Goal: Transaction & Acquisition: Purchase product/service

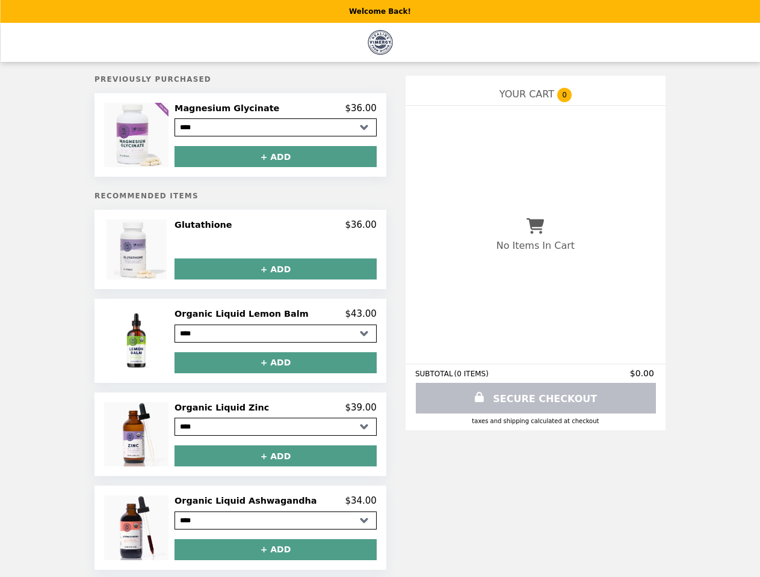
click at [156, 137] on img at bounding box center [137, 135] width 67 height 64
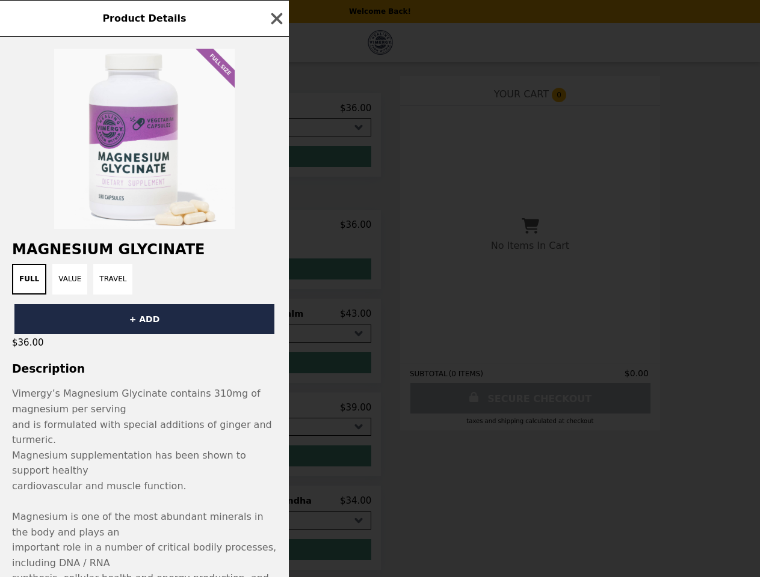
click at [275, 110] on div "Product Details Magnesium Glycinate Full Value Travel + ADD $36.00 Description …" at bounding box center [380, 288] width 760 height 577
click at [275, 159] on div at bounding box center [144, 133] width 289 height 192
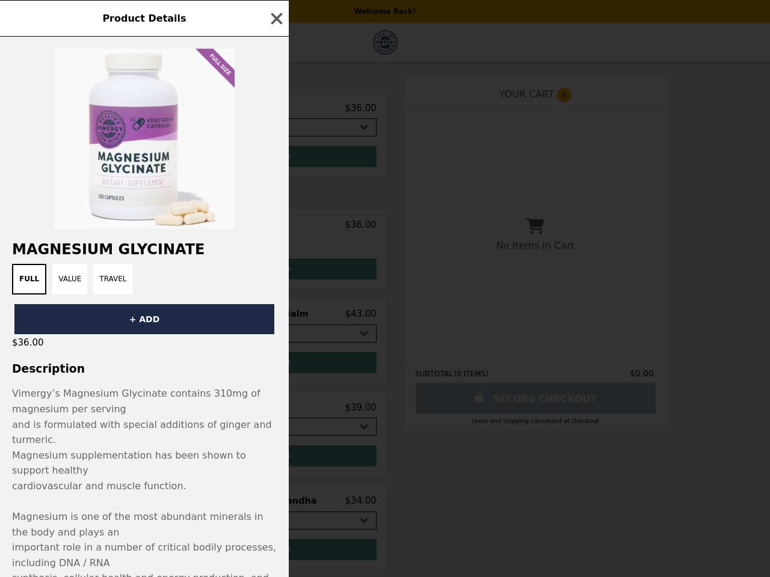
click at [156, 253] on h2 "Magnesium Glycinate" at bounding box center [144, 249] width 289 height 17
click at [275, 229] on div "Product Details Magnesium Glycinate Full Value Travel + ADD $36.00 Description …" at bounding box center [385, 288] width 770 height 577
click at [275, 272] on button "+ ADD" at bounding box center [275, 269] width 202 height 21
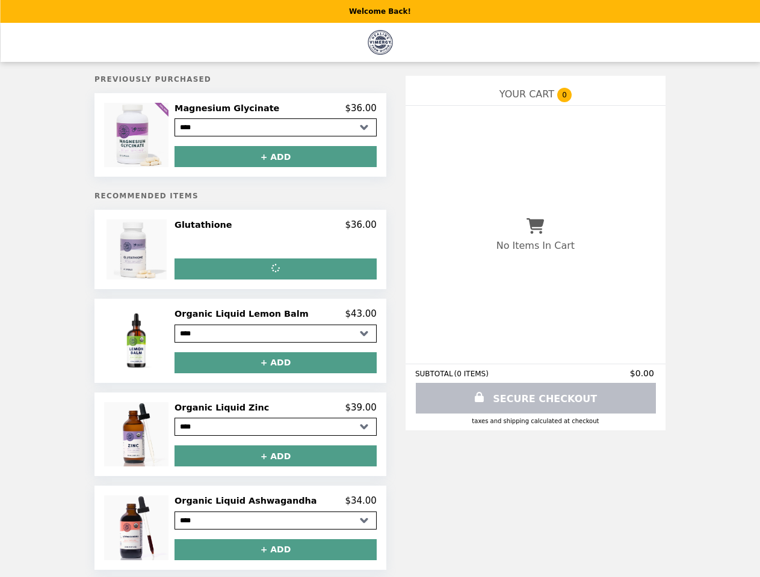
click at [156, 345] on img at bounding box center [137, 341] width 67 height 64
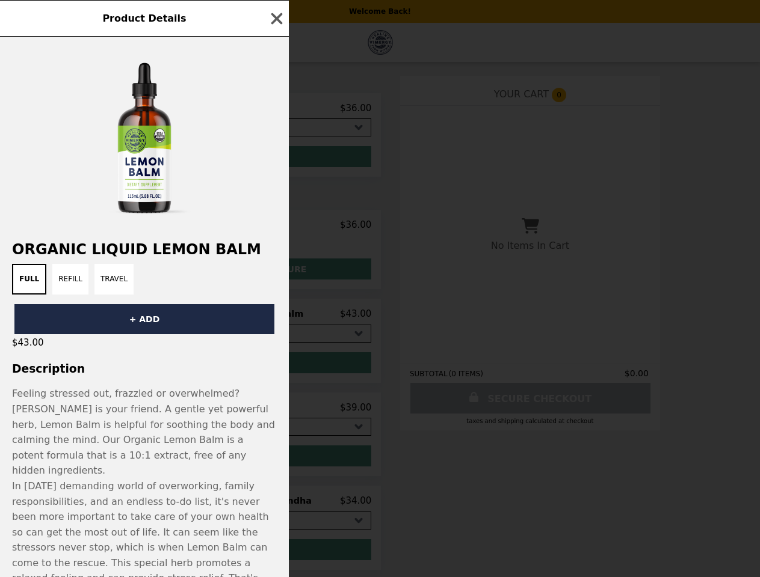
click at [275, 318] on div "Product Details Organic Liquid Lemon Balm Full Refill Travel + ADD $43.00 Descr…" at bounding box center [380, 288] width 760 height 577
click at [275, 367] on h3 "Description" at bounding box center [144, 369] width 289 height 13
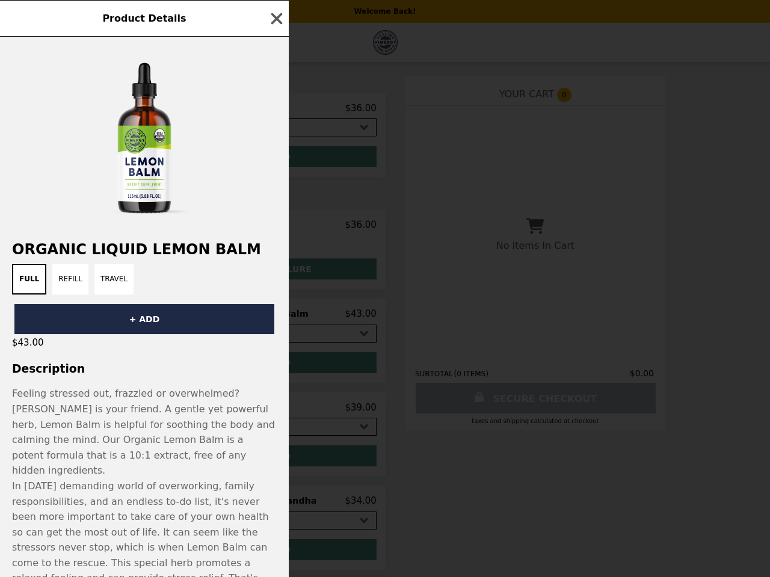
click at [156, 439] on p "Feeling stressed out, frazzled or overwhelmed? [PERSON_NAME] is your friend. A …" at bounding box center [144, 432] width 265 height 93
